Goal: Information Seeking & Learning: Understand process/instructions

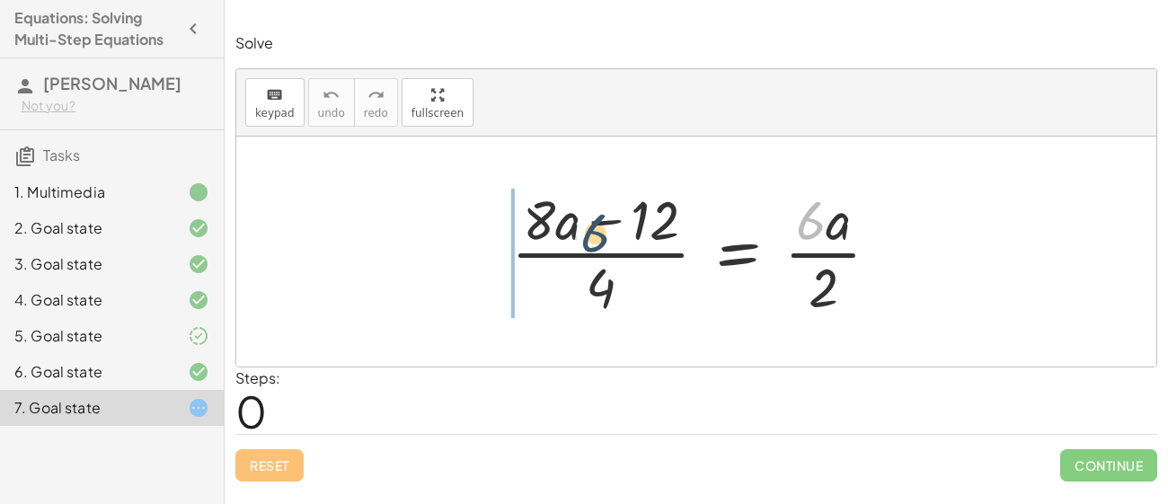
drag, startPoint x: 807, startPoint y: 233, endPoint x: 577, endPoint y: 246, distance: 231.2
click at [577, 246] on div at bounding box center [702, 251] width 401 height 138
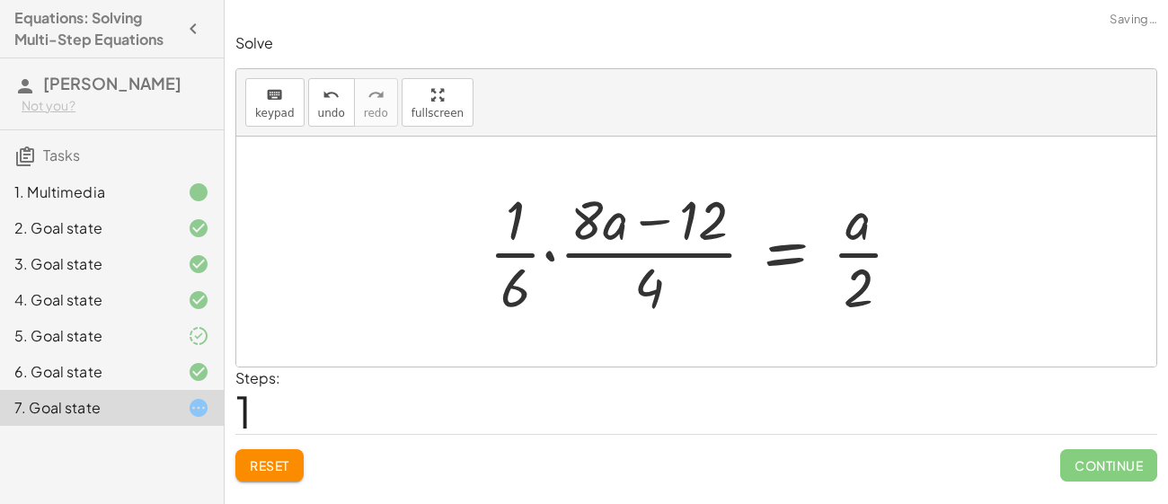
click at [547, 251] on div at bounding box center [703, 251] width 446 height 138
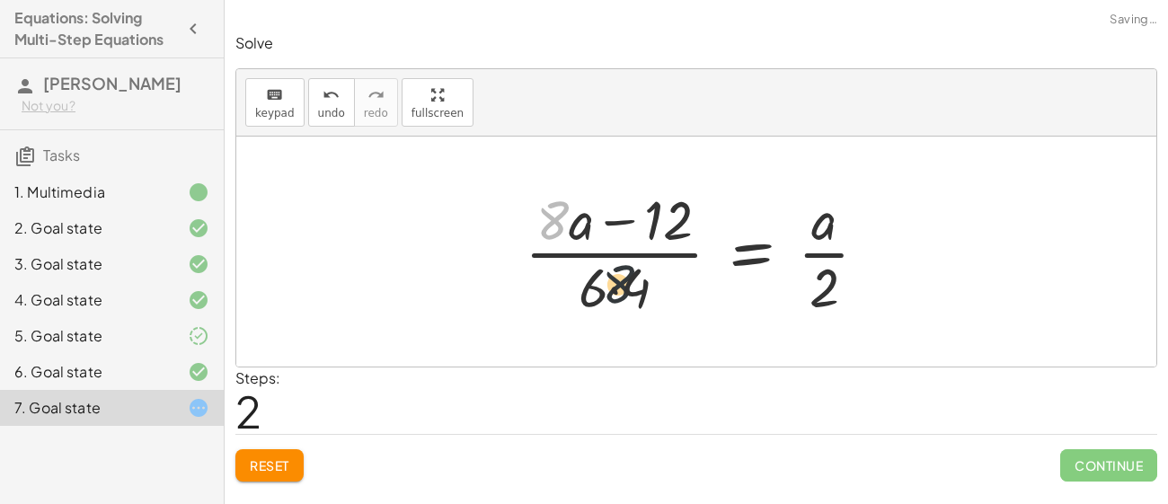
drag, startPoint x: 554, startPoint y: 217, endPoint x: 689, endPoint y: 332, distance: 177.1
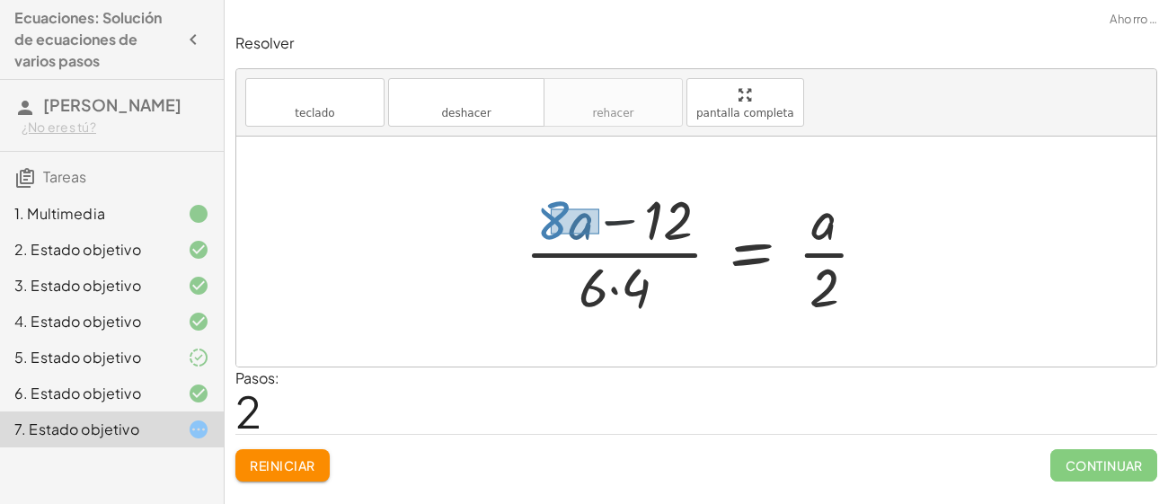
drag, startPoint x: 551, startPoint y: 208, endPoint x: 599, endPoint y: 234, distance: 54.6
click at [599, 234] on div at bounding box center [703, 251] width 375 height 138
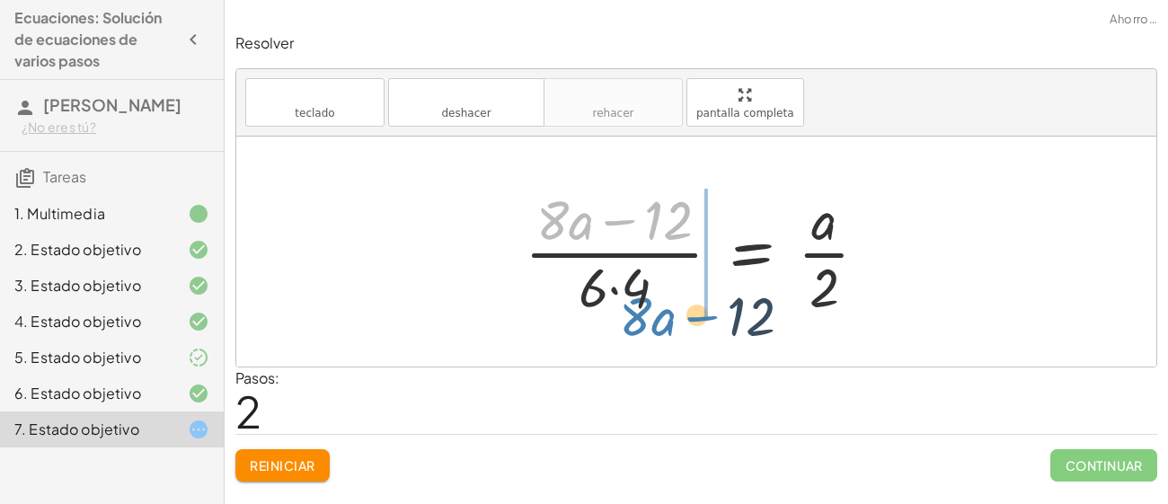
drag, startPoint x: 569, startPoint y: 216, endPoint x: 651, endPoint y: 313, distance: 126.8
click at [651, 313] on div at bounding box center [703, 251] width 375 height 138
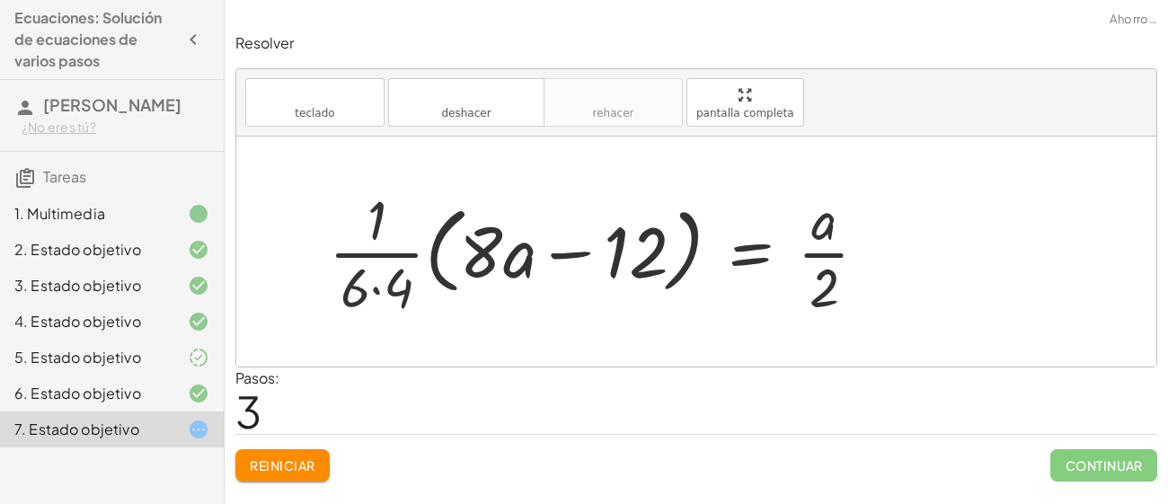
click at [394, 252] on div at bounding box center [605, 251] width 570 height 138
click at [484, 252] on div at bounding box center [605, 251] width 570 height 138
click at [569, 256] on div at bounding box center [605, 251] width 570 height 138
click at [755, 256] on div at bounding box center [605, 251] width 570 height 138
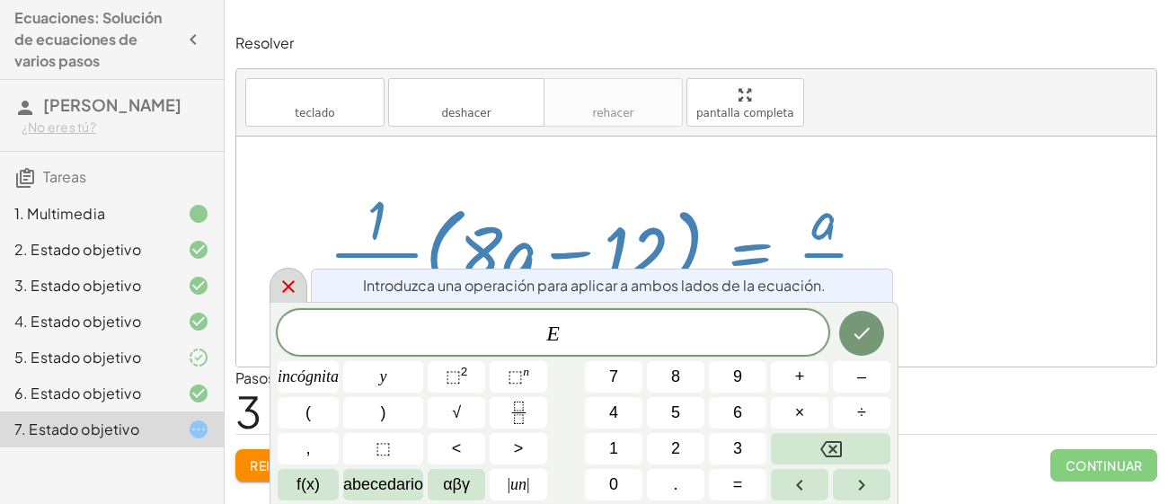
click at [280, 297] on div at bounding box center [288, 285] width 38 height 35
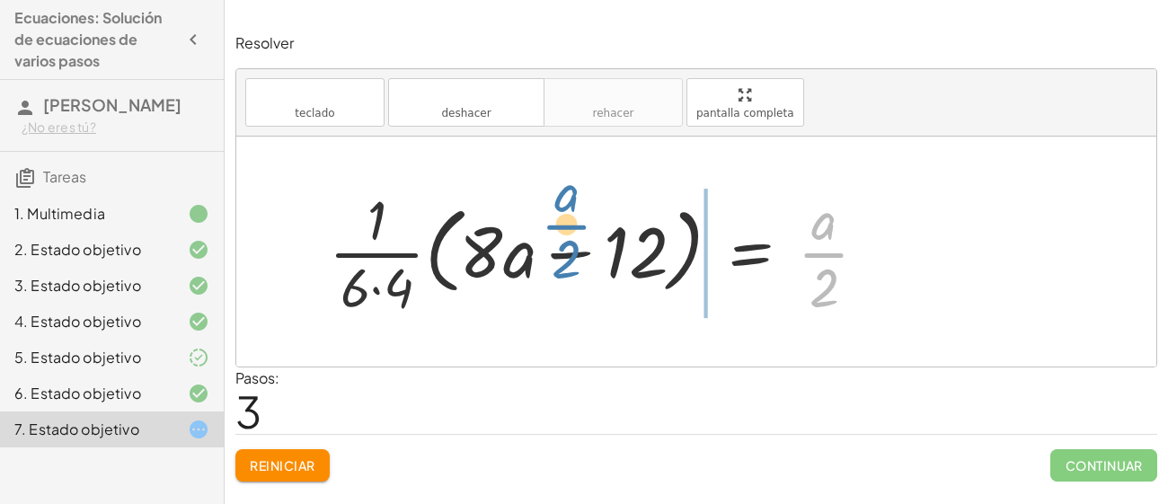
drag, startPoint x: 806, startPoint y: 255, endPoint x: 521, endPoint y: 239, distance: 285.2
click at [521, 239] on div at bounding box center [605, 251] width 570 height 138
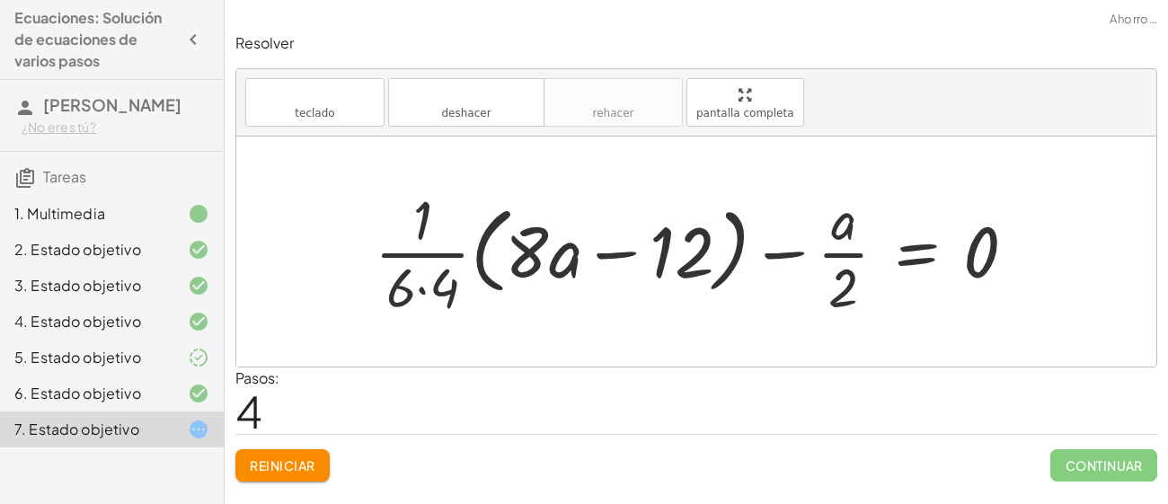
click at [979, 253] on div at bounding box center [703, 251] width 674 height 138
click at [772, 255] on div at bounding box center [703, 251] width 674 height 138
click at [832, 253] on div at bounding box center [703, 251] width 674 height 138
click at [906, 248] on div at bounding box center [703, 251] width 674 height 138
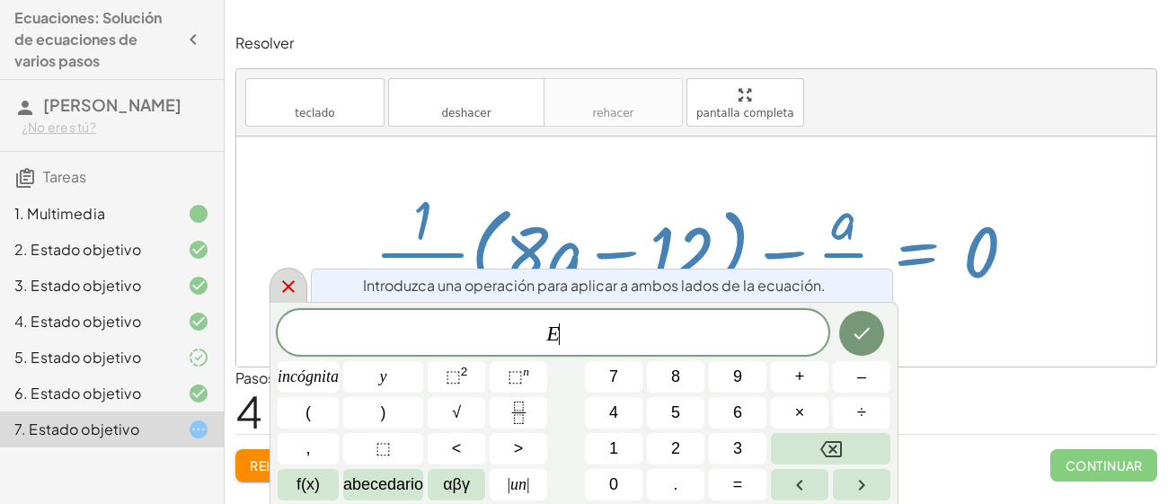
click at [288, 294] on icon at bounding box center [289, 287] width 22 height 22
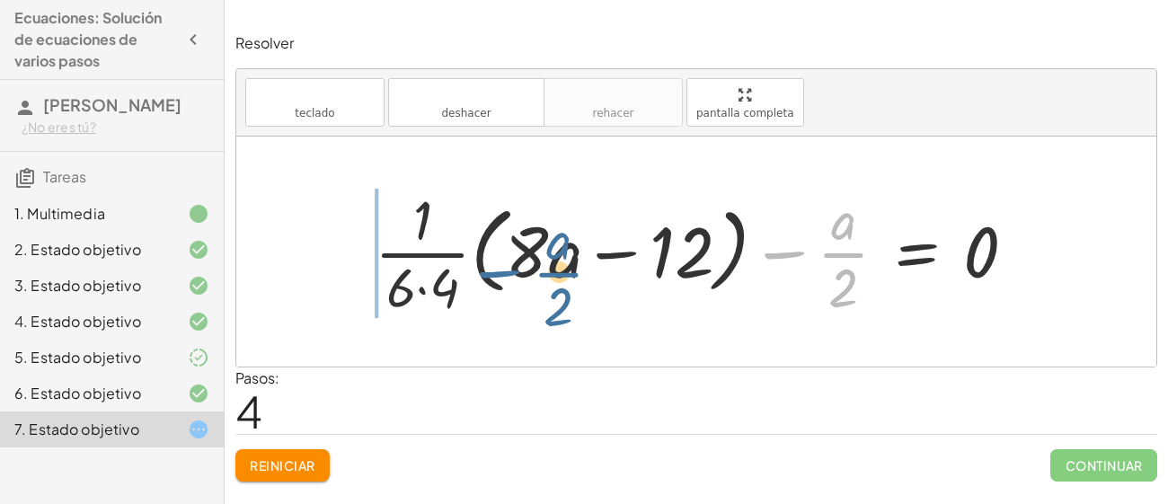
drag, startPoint x: 833, startPoint y: 255, endPoint x: 546, endPoint y: 275, distance: 287.2
click at [546, 275] on div at bounding box center [703, 251] width 674 height 138
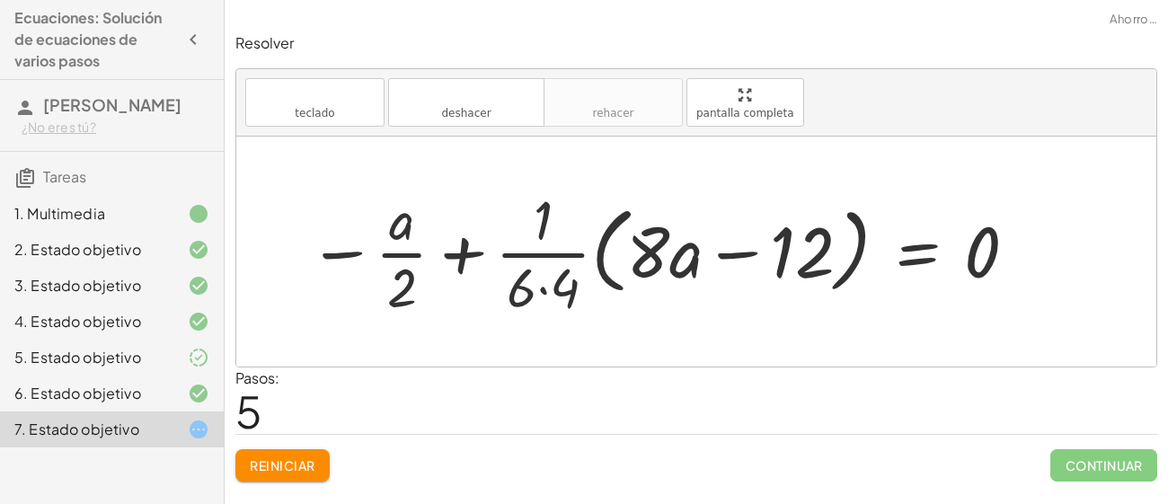
click at [465, 243] on div at bounding box center [663, 251] width 728 height 138
click at [472, 250] on div at bounding box center [663, 251] width 728 height 138
click at [749, 253] on div at bounding box center [663, 251] width 728 height 138
click at [525, 269] on div at bounding box center [663, 251] width 728 height 138
click at [524, 267] on div at bounding box center [663, 251] width 728 height 138
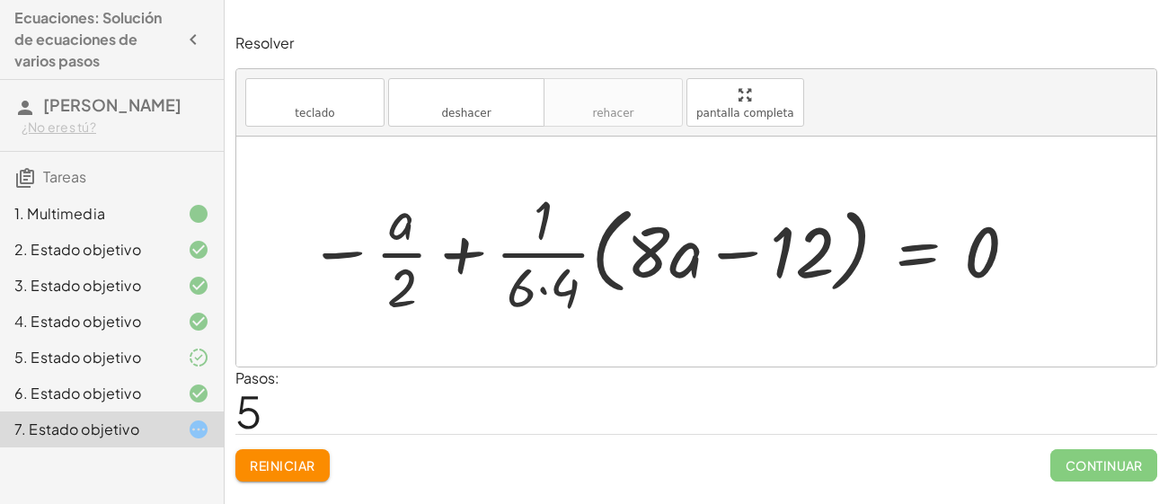
click at [311, 457] on font "Reiniciar" at bounding box center [282, 465] width 65 height 16
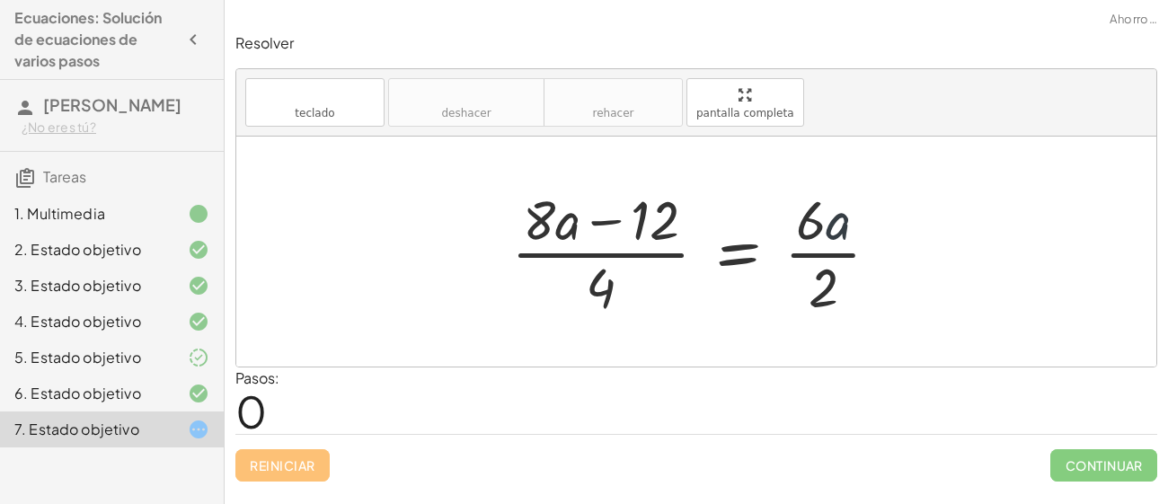
click at [830, 234] on div at bounding box center [702, 251] width 401 height 138
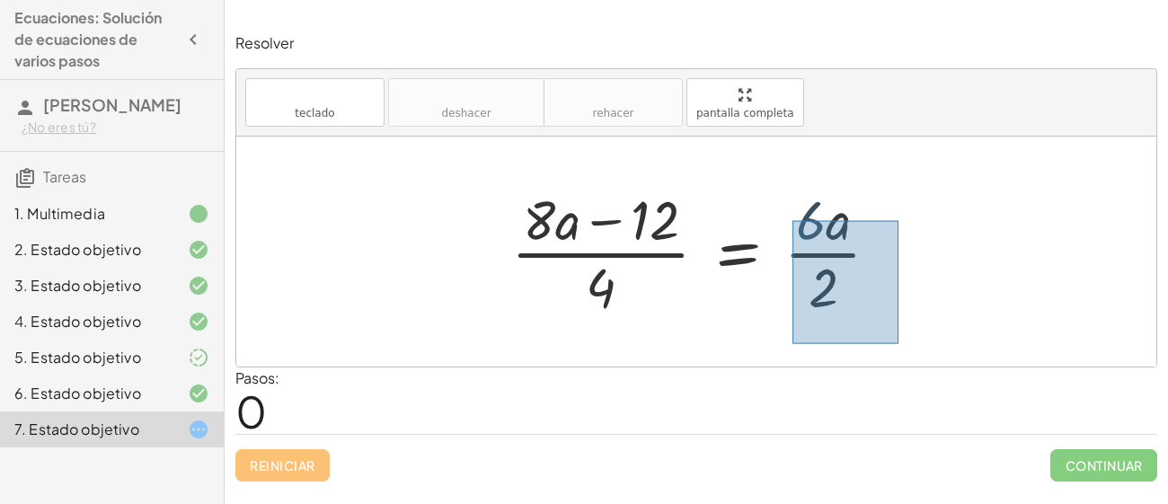
drag, startPoint x: 792, startPoint y: 220, endPoint x: 896, endPoint y: 342, distance: 160.6
click at [896, 342] on div "· ( + · 8 · a − 12 ) · 4 = · 6 · a · 2" at bounding box center [696, 252] width 920 height 230
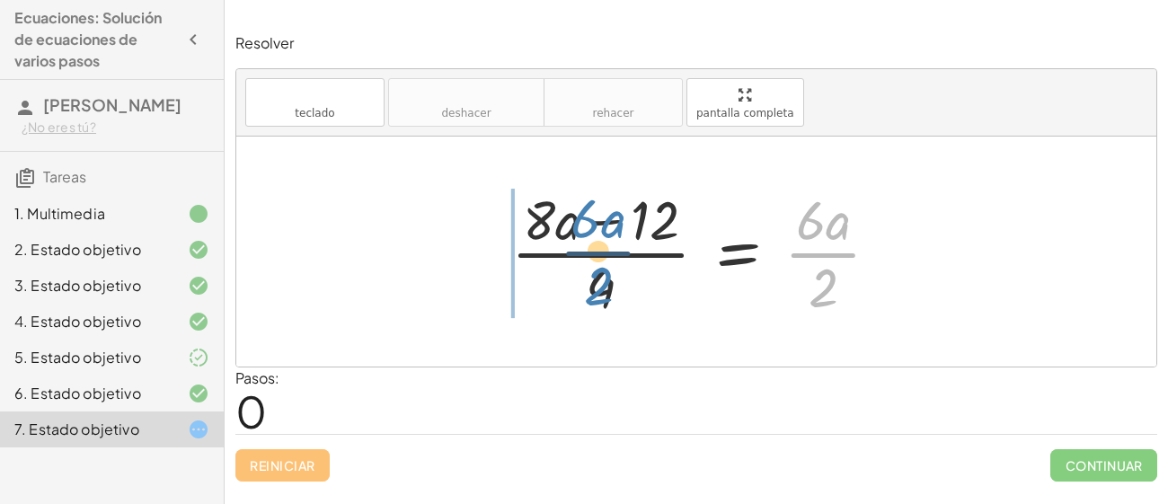
drag, startPoint x: 825, startPoint y: 287, endPoint x: 599, endPoint y: 285, distance: 226.4
click at [599, 285] on div at bounding box center [702, 251] width 401 height 138
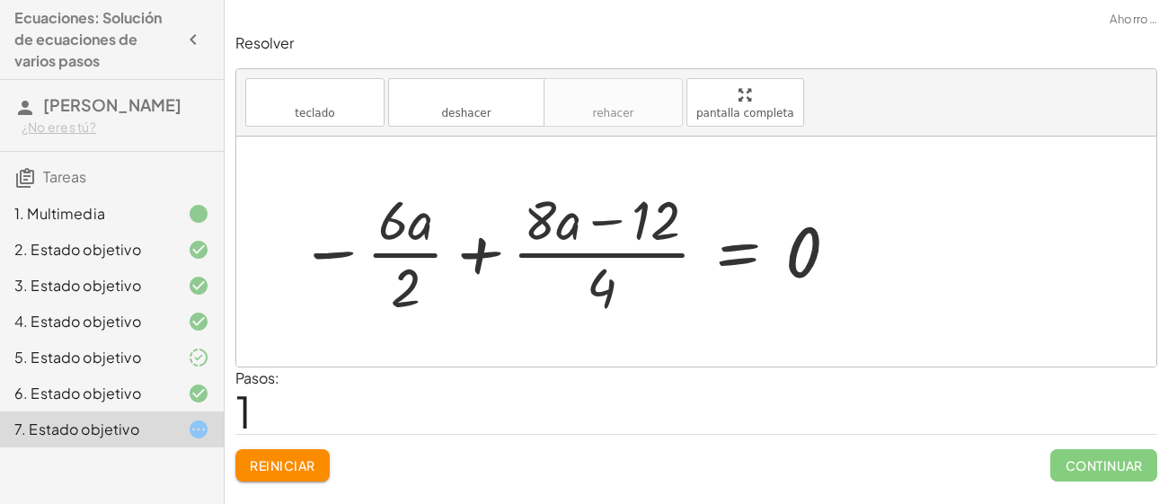
click at [485, 255] on div at bounding box center [569, 251] width 559 height 138
drag, startPoint x: 610, startPoint y: 290, endPoint x: 546, endPoint y: 215, distance: 98.8
click at [546, 215] on div at bounding box center [569, 251] width 559 height 138
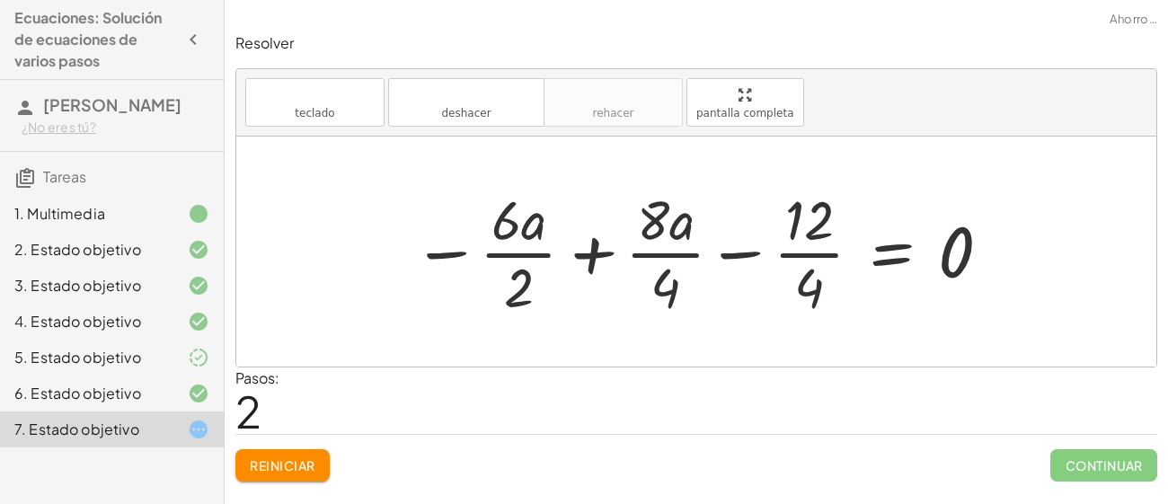
click at [726, 250] on div at bounding box center [702, 251] width 599 height 138
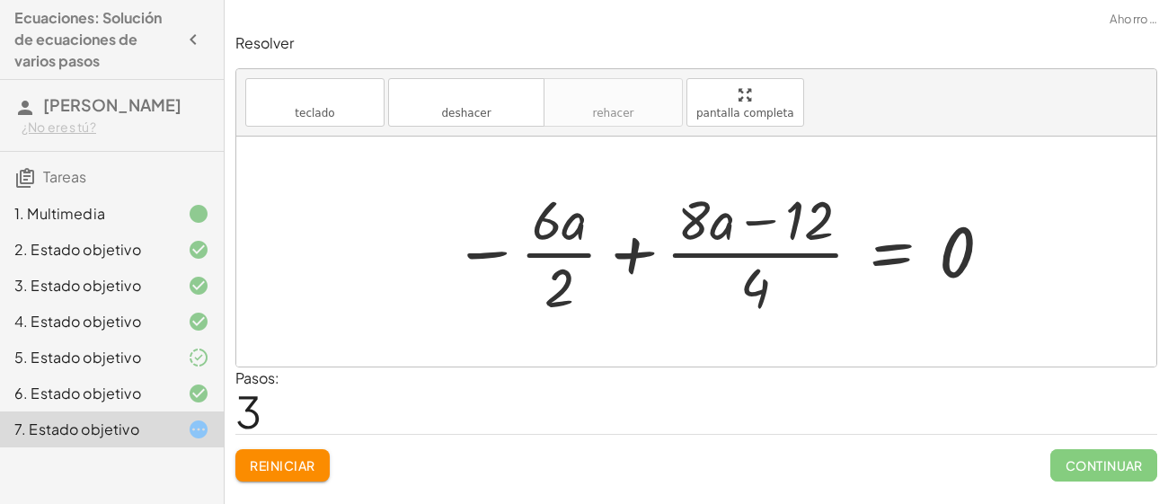
click at [631, 254] on div at bounding box center [723, 251] width 559 height 138
drag, startPoint x: 718, startPoint y: 228, endPoint x: 855, endPoint y: 366, distance: 194.3
drag, startPoint x: 719, startPoint y: 223, endPoint x: 732, endPoint y: 302, distance: 80.2
click at [732, 302] on div at bounding box center [723, 251] width 559 height 138
drag, startPoint x: 793, startPoint y: 215, endPoint x: 708, endPoint y: 307, distance: 125.9
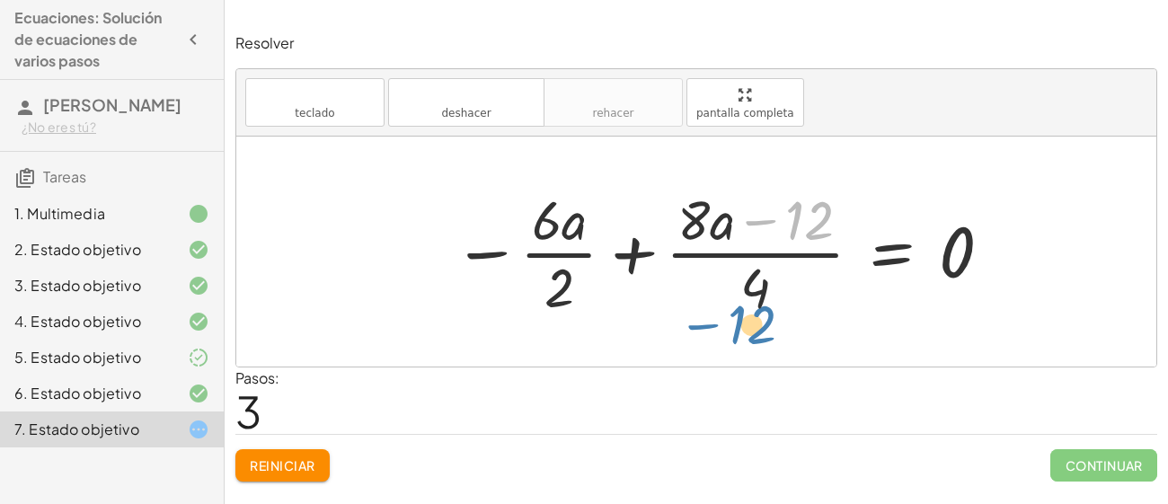
click at [708, 307] on div at bounding box center [723, 251] width 559 height 138
drag, startPoint x: 809, startPoint y: 233, endPoint x: 475, endPoint y: 259, distance: 335.1
click at [475, 259] on div at bounding box center [723, 251] width 559 height 138
click at [666, 234] on div at bounding box center [723, 251] width 559 height 138
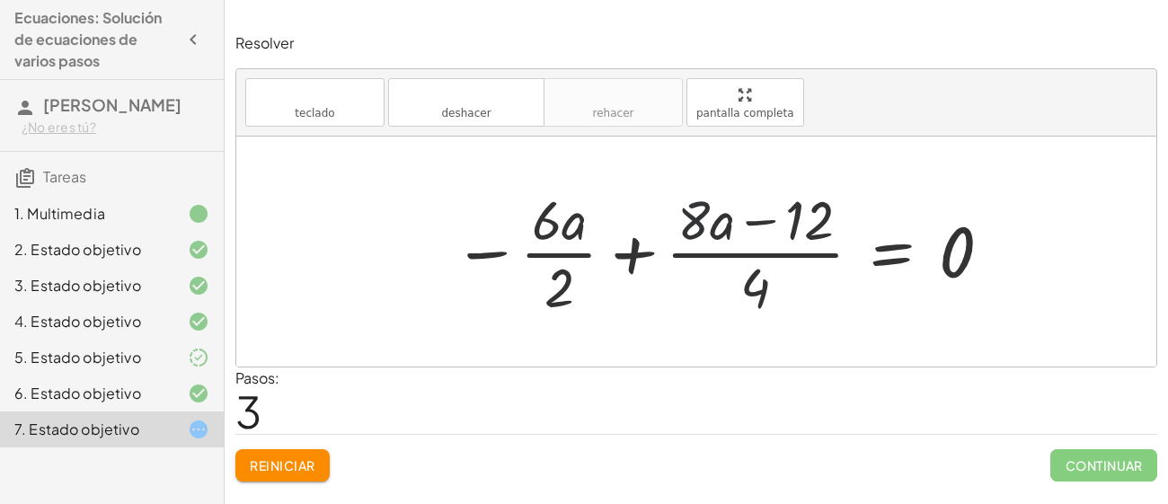
click at [666, 234] on div at bounding box center [723, 251] width 559 height 138
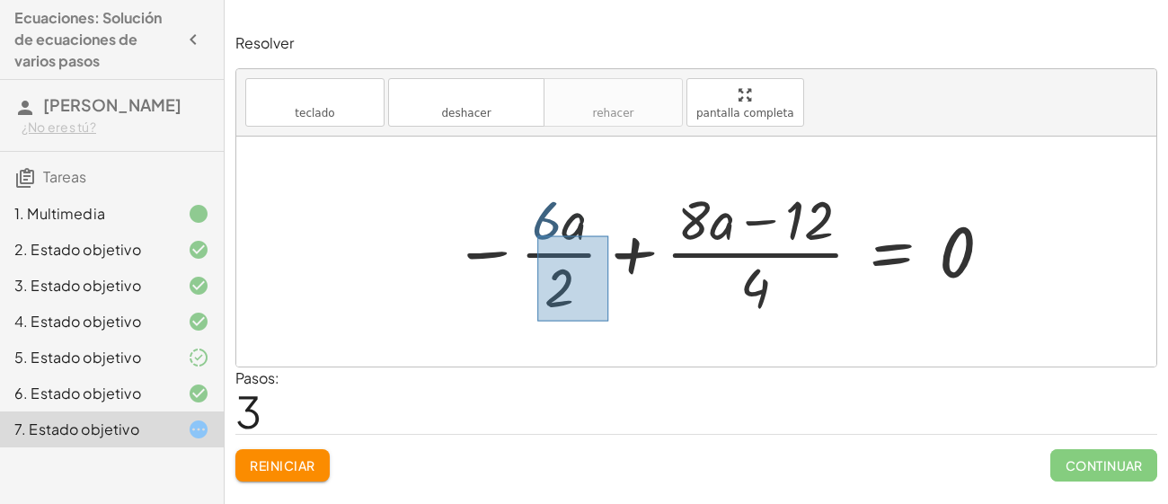
drag, startPoint x: 537, startPoint y: 235, endPoint x: 609, endPoint y: 321, distance: 111.6
click at [609, 321] on div "· ( + · 8 · a − 12 ) · 4 = · 6 · a · 2 − · 6 · a · 2 + · ( + · 8 · a − 12 ) · 4…" at bounding box center [716, 251] width 581 height 147
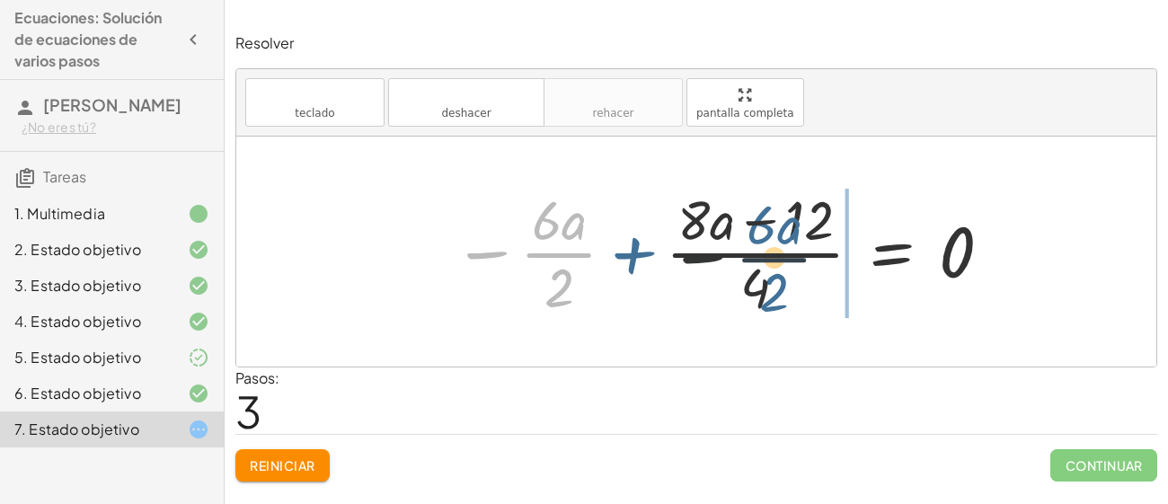
drag, startPoint x: 559, startPoint y: 260, endPoint x: 994, endPoint y: 238, distance: 436.2
click at [994, 238] on div at bounding box center [723, 251] width 559 height 138
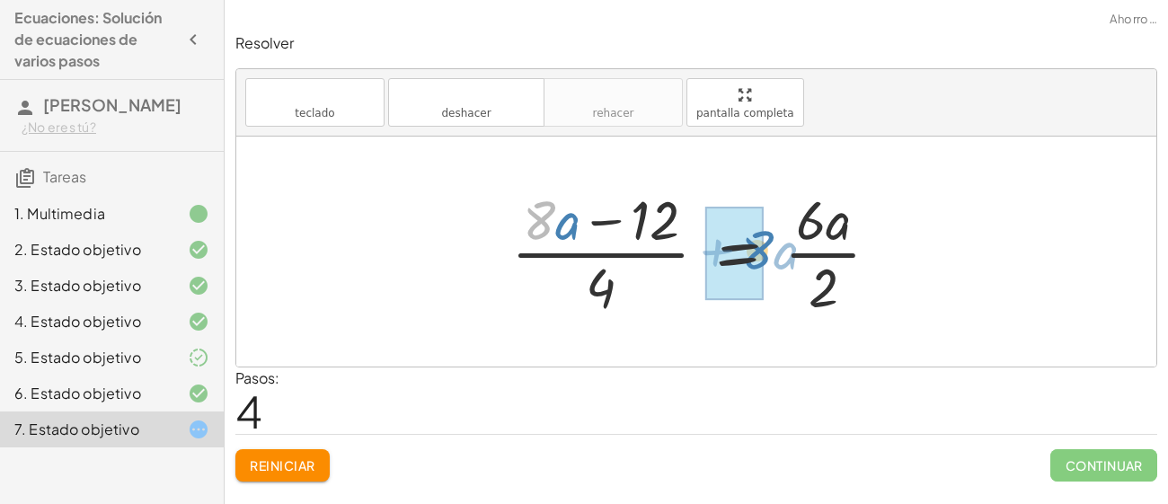
drag, startPoint x: 551, startPoint y: 234, endPoint x: 780, endPoint y: 261, distance: 230.6
click at [780, 261] on div at bounding box center [702, 251] width 401 height 138
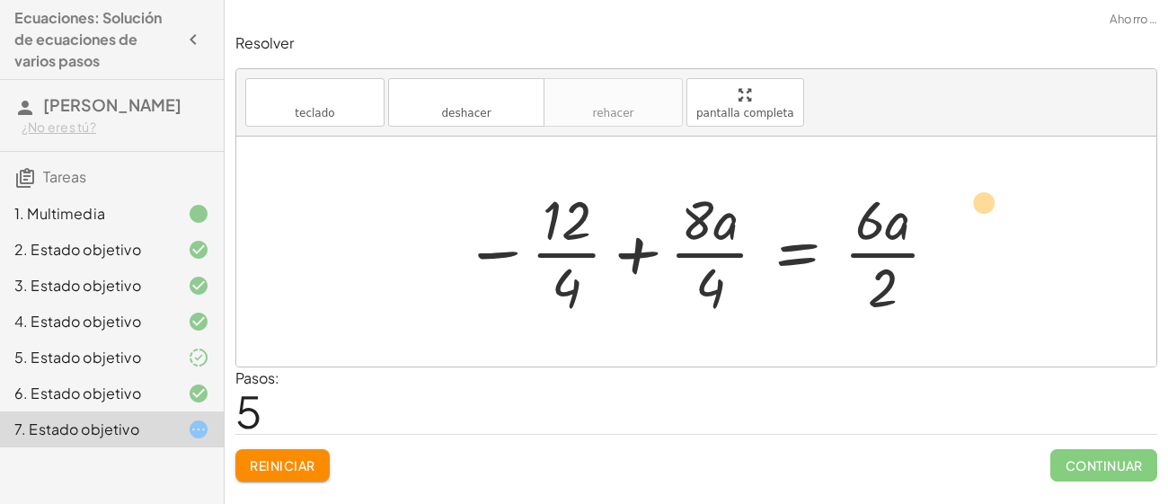
drag, startPoint x: 555, startPoint y: 229, endPoint x: 976, endPoint y: 212, distance: 421.6
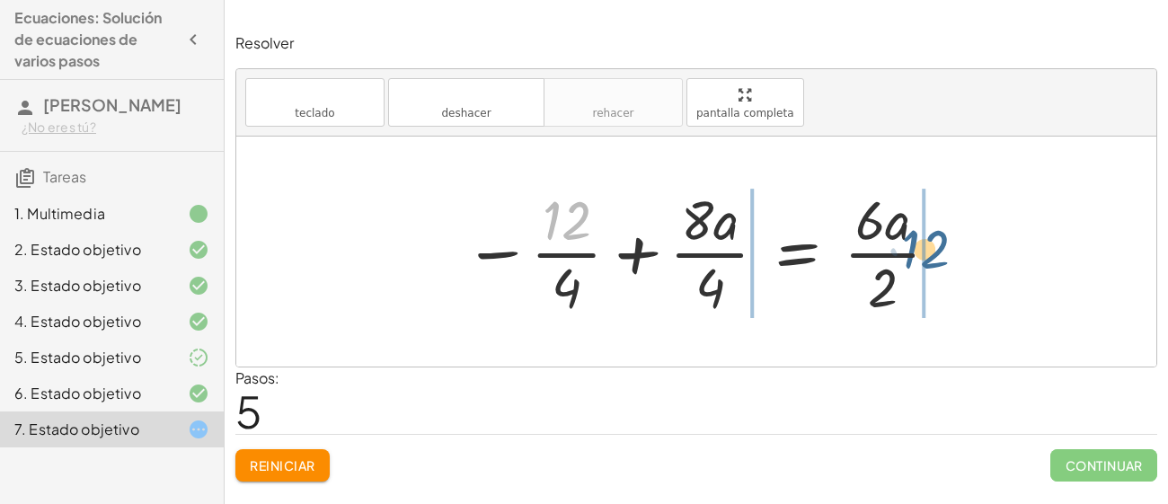
drag, startPoint x: 572, startPoint y: 231, endPoint x: 953, endPoint y: 266, distance: 382.4
click at [953, 266] on div "· ( + · 8 · a − 12 ) · 4 = · 6 · a · 2 − · 6 · a · 2 + · ( + · 8 · a − 12 ) · 4…" at bounding box center [696, 251] width 518 height 147
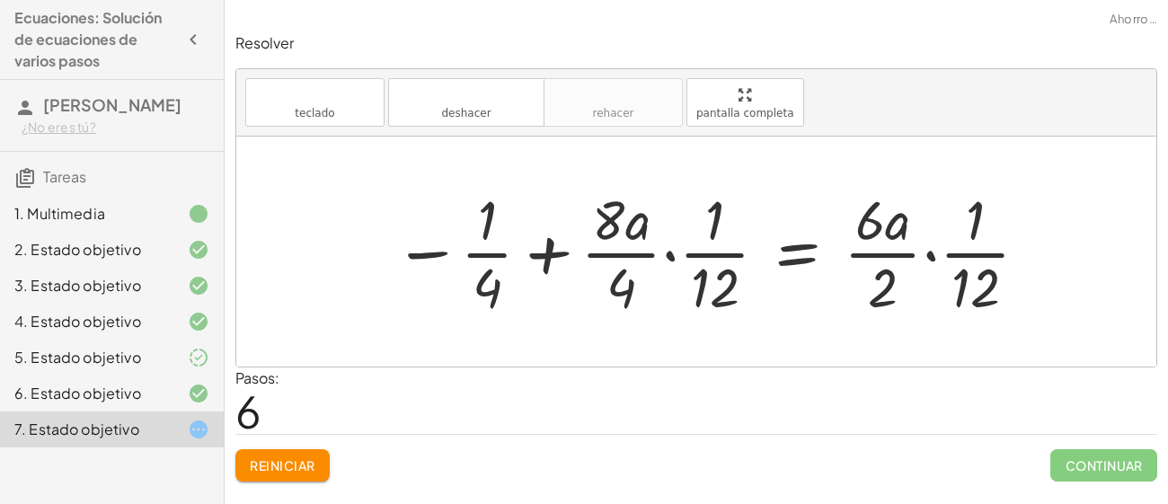
click at [809, 258] on div at bounding box center [711, 251] width 655 height 138
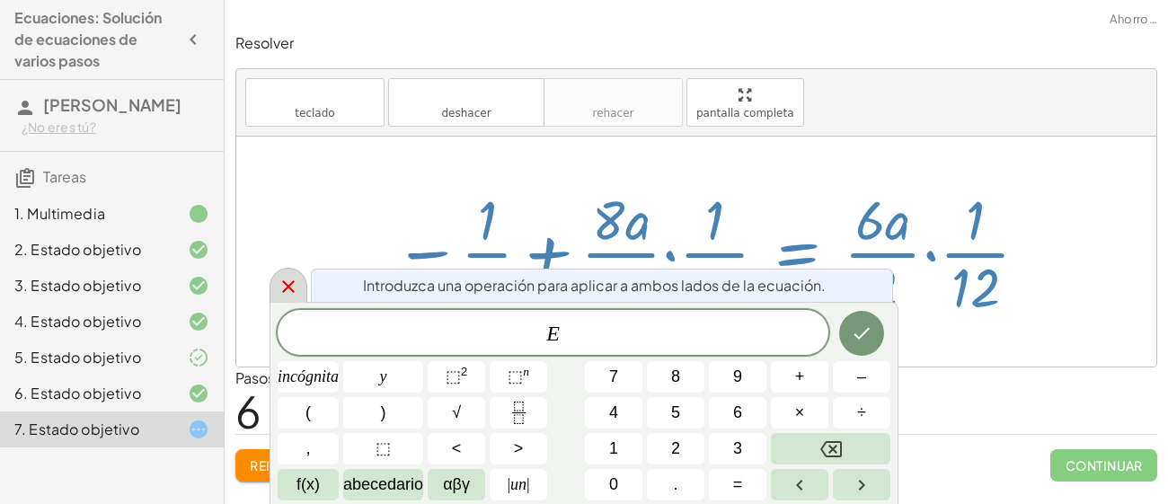
click at [284, 295] on icon at bounding box center [289, 287] width 22 height 22
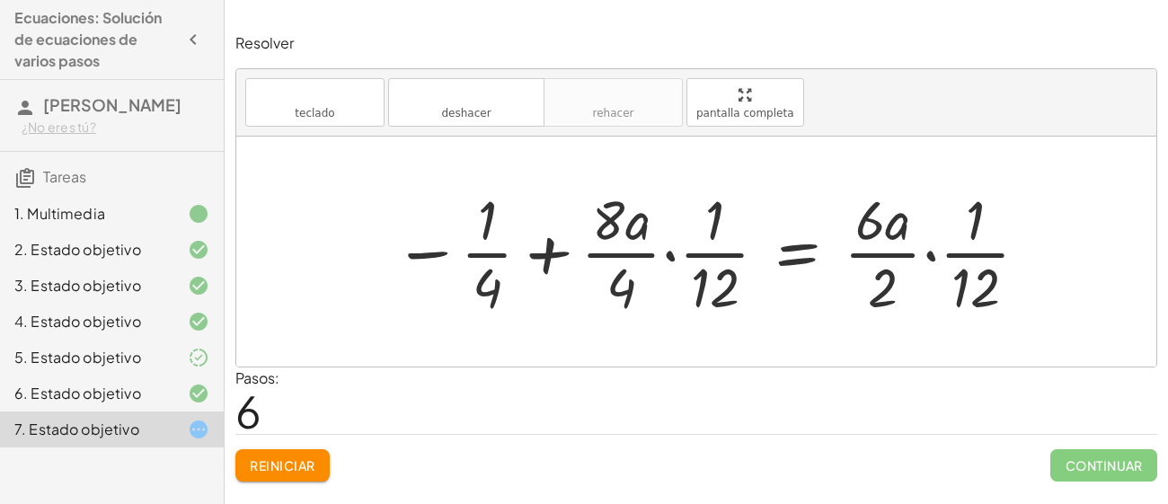
click at [552, 247] on div at bounding box center [711, 251] width 655 height 138
click at [666, 249] on div at bounding box center [711, 251] width 655 height 138
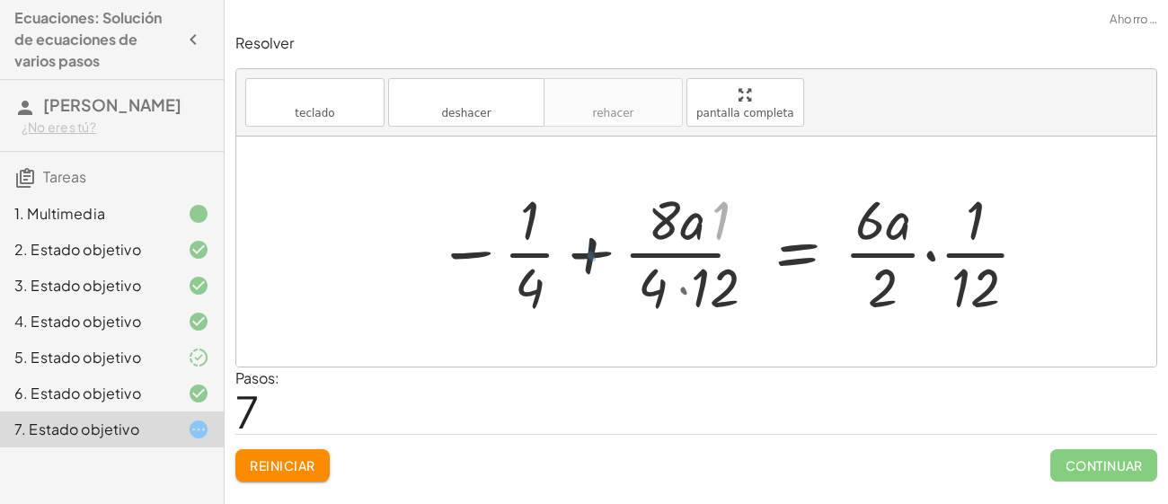
click at [676, 256] on div at bounding box center [739, 251] width 599 height 138
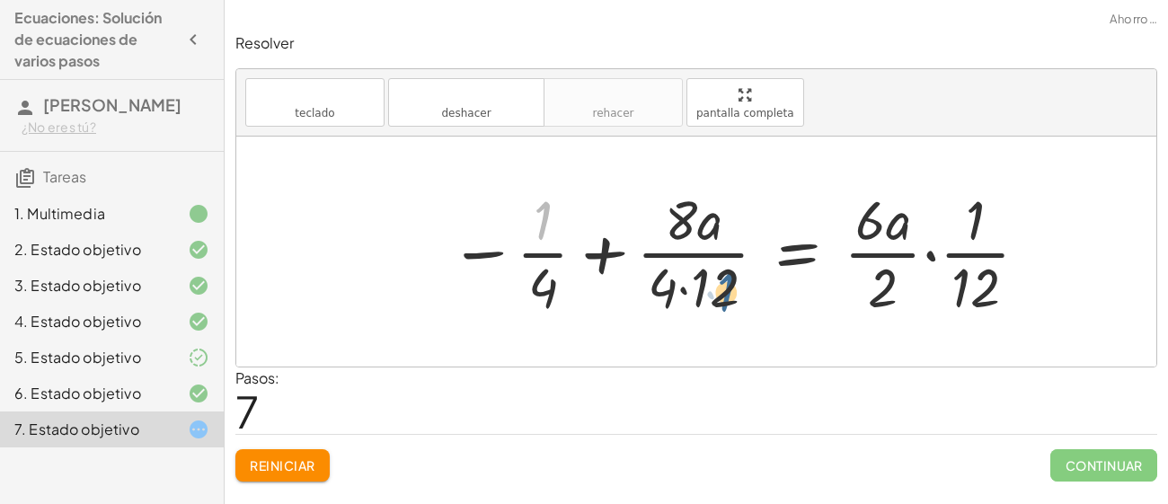
drag, startPoint x: 535, startPoint y: 219, endPoint x: 720, endPoint y: 292, distance: 198.8
click at [720, 292] on div at bounding box center [739, 251] width 599 height 138
drag, startPoint x: 541, startPoint y: 294, endPoint x: 731, endPoint y: 230, distance: 200.8
click at [731, 230] on div at bounding box center [739, 251] width 599 height 138
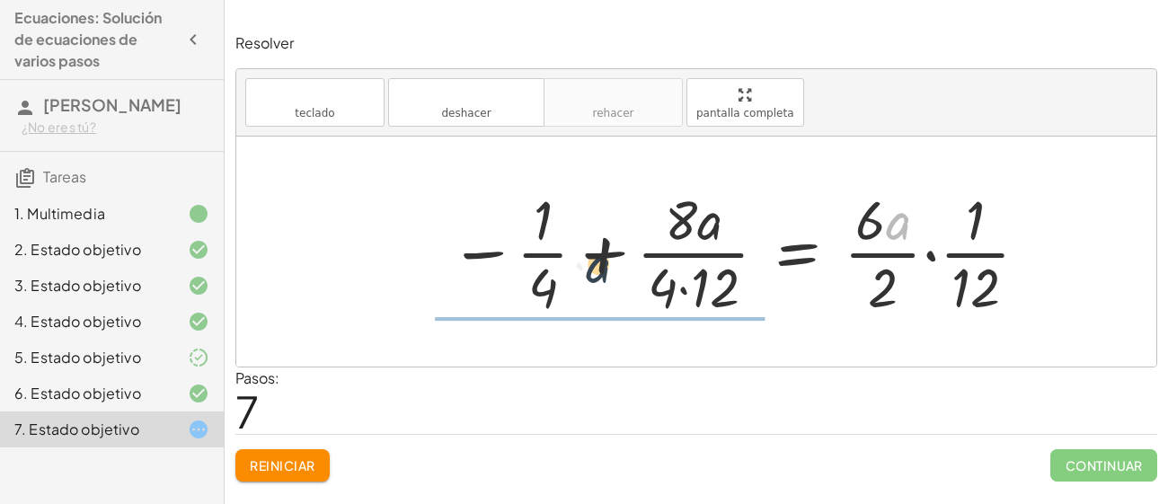
drag, startPoint x: 895, startPoint y: 220, endPoint x: 587, endPoint y: 269, distance: 312.0
click at [587, 269] on div at bounding box center [739, 251] width 599 height 138
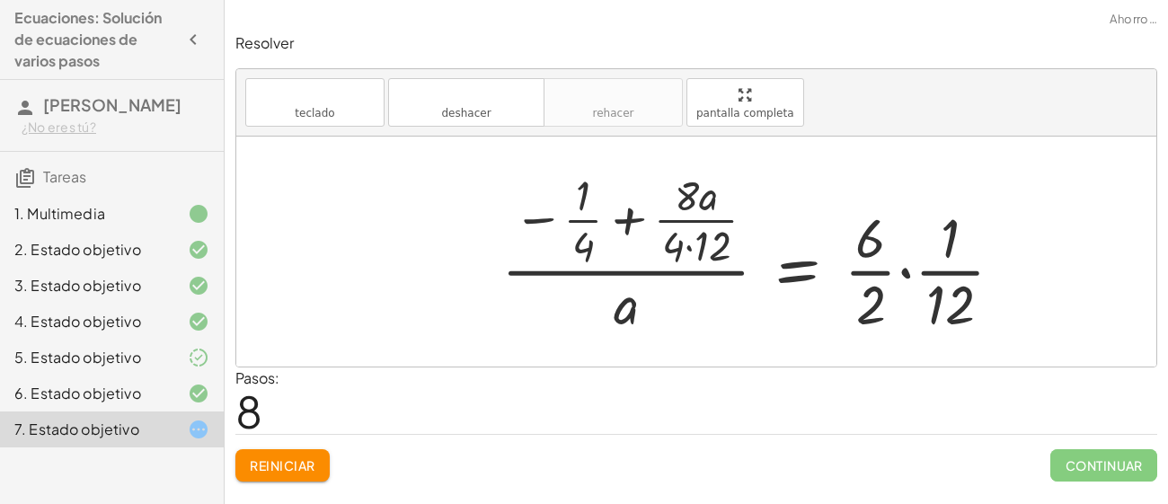
click at [621, 219] on div at bounding box center [759, 251] width 534 height 173
click at [276, 467] on font "Reiniciar" at bounding box center [282, 465] width 65 height 16
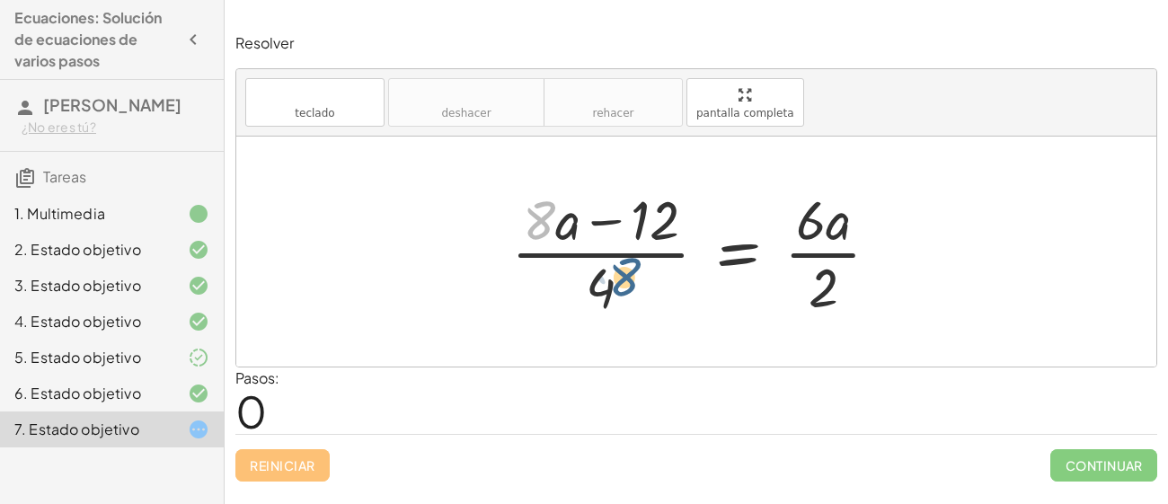
drag, startPoint x: 531, startPoint y: 217, endPoint x: 631, endPoint y: 307, distance: 134.2
click at [631, 307] on div at bounding box center [702, 251] width 401 height 138
drag, startPoint x: 535, startPoint y: 218, endPoint x: 619, endPoint y: 225, distance: 83.8
click at [619, 225] on div at bounding box center [702, 251] width 401 height 138
drag, startPoint x: 545, startPoint y: 219, endPoint x: 587, endPoint y: 235, distance: 45.2
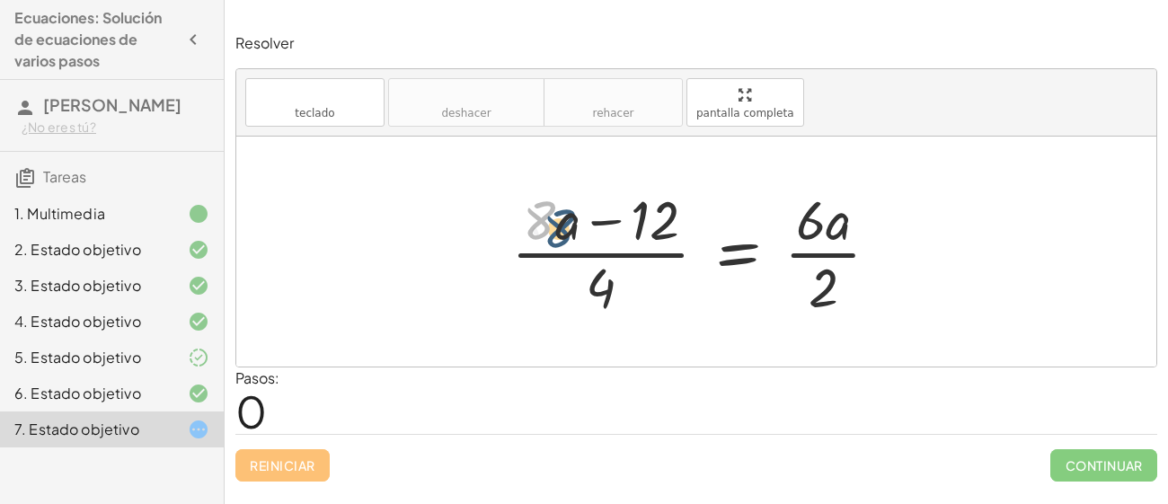
click at [587, 235] on div at bounding box center [702, 251] width 401 height 138
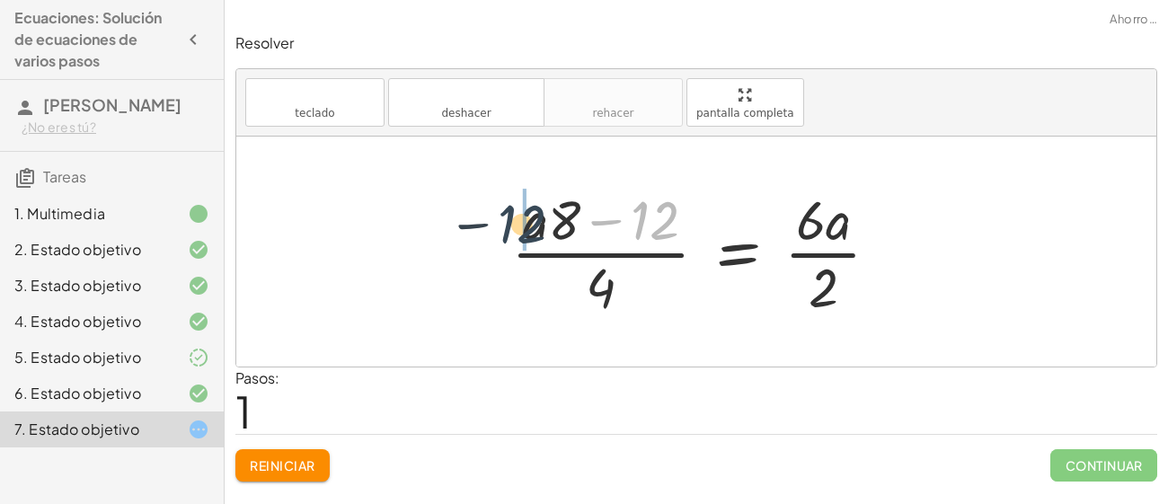
drag, startPoint x: 646, startPoint y: 242, endPoint x: 503, endPoint y: 243, distance: 142.8
click at [503, 243] on div at bounding box center [702, 251] width 401 height 138
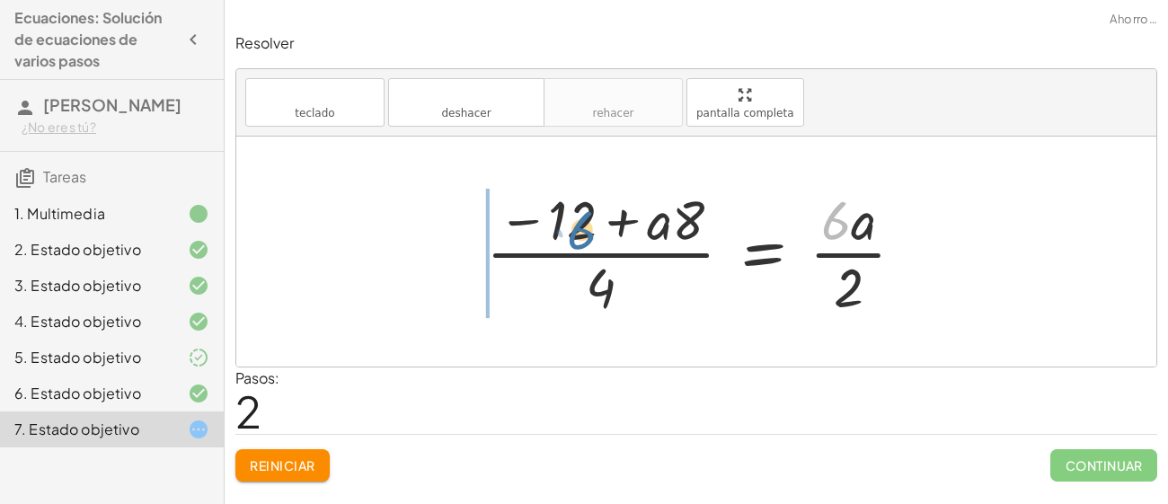
drag, startPoint x: 831, startPoint y: 237, endPoint x: 570, endPoint y: 247, distance: 260.7
click at [570, 247] on div at bounding box center [702, 251] width 451 height 138
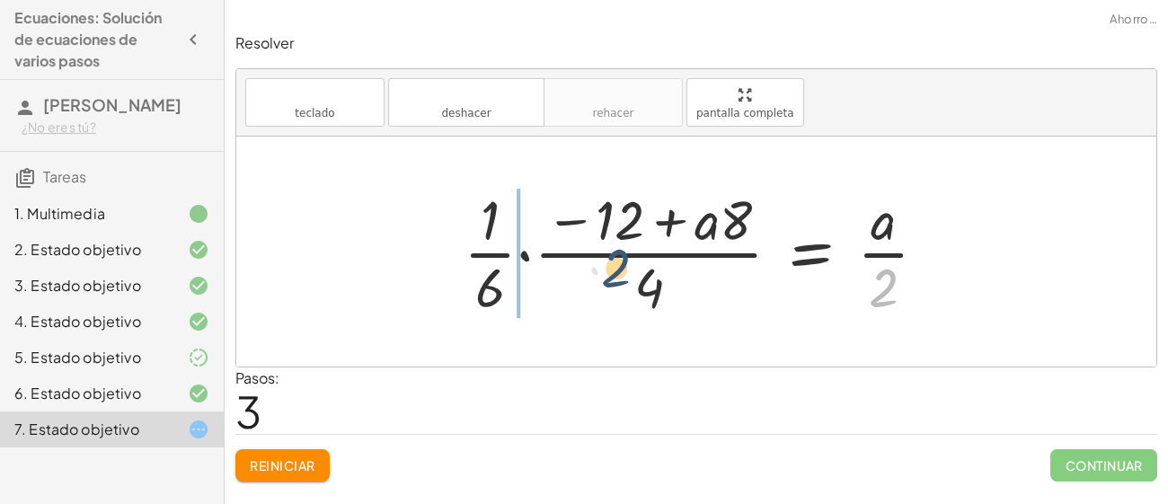
drag, startPoint x: 860, startPoint y: 278, endPoint x: 485, endPoint y: 249, distance: 376.6
click at [485, 249] on div at bounding box center [702, 251] width 496 height 138
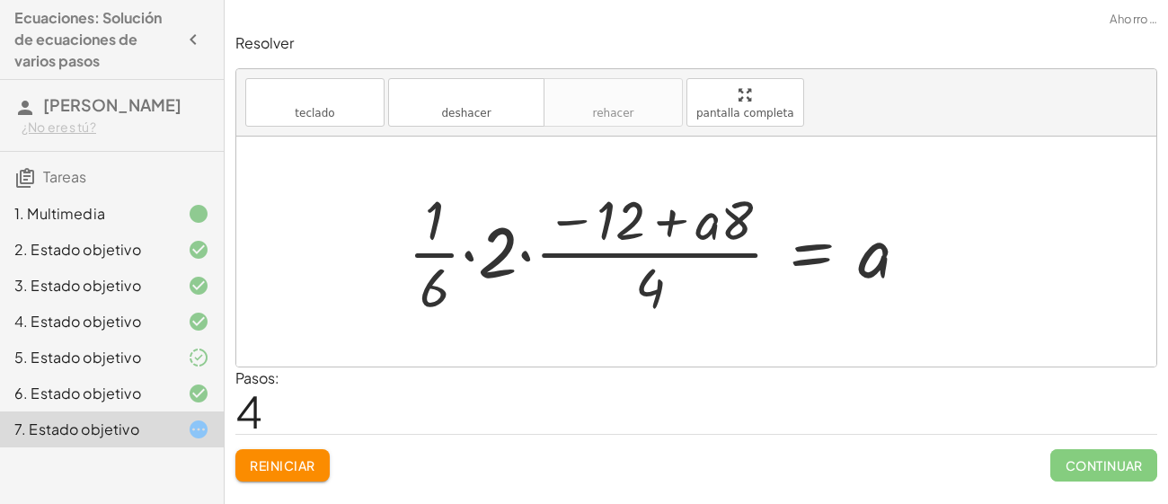
click at [493, 260] on div at bounding box center [665, 251] width 533 height 138
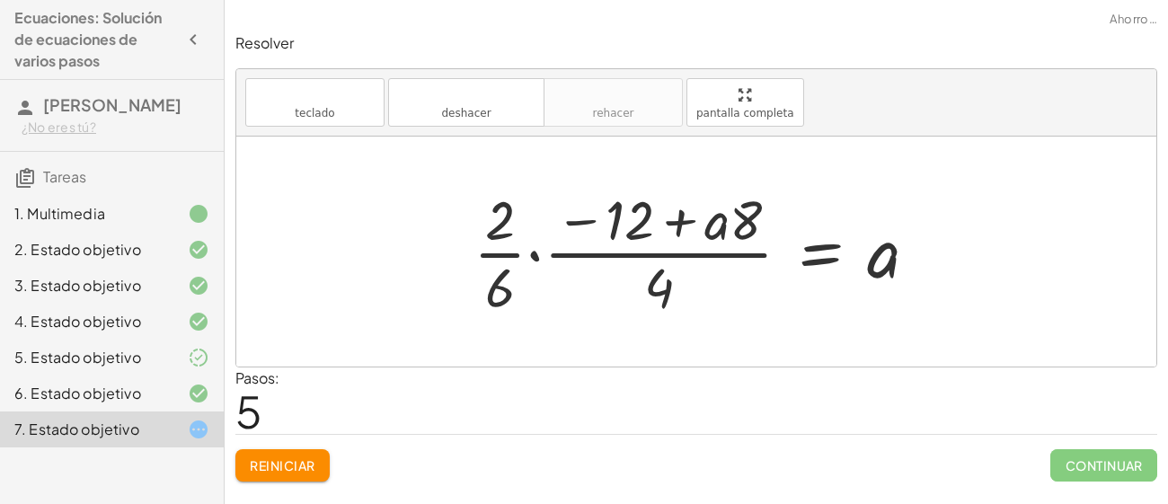
click at [258, 459] on font "Reiniciar" at bounding box center [282, 465] width 65 height 16
